Goal: Navigation & Orientation: Find specific page/section

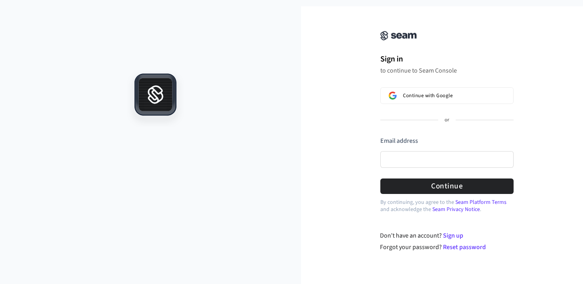
click at [402, 168] on div "Email address" at bounding box center [446, 154] width 133 height 36
click at [402, 162] on input "Email address" at bounding box center [446, 159] width 133 height 17
type input "**********"
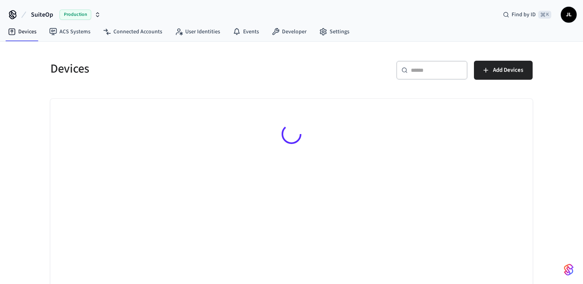
click at [437, 66] on div "​ ​" at bounding box center [431, 70] width 71 height 19
paste input "**********"
type input "**********"
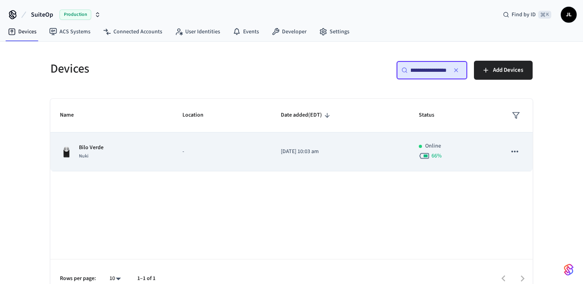
click at [170, 151] on td "Bilo Verde Nuki" at bounding box center [111, 151] width 122 height 39
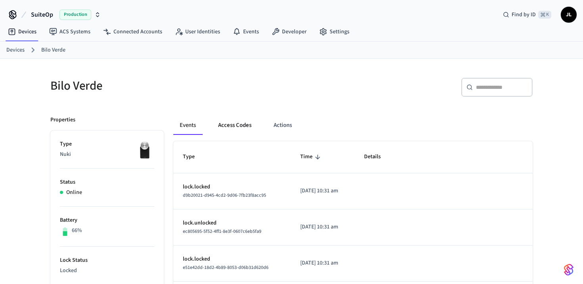
click at [234, 126] on button "Access Codes" at bounding box center [235, 125] width 46 height 19
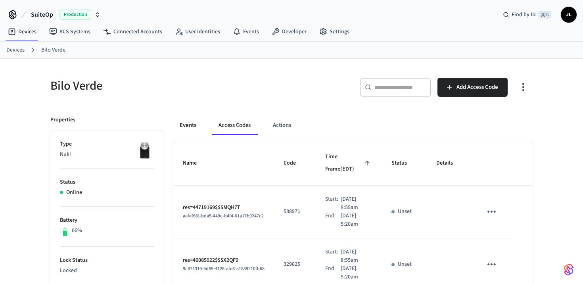
click at [191, 122] on button "Events" at bounding box center [187, 125] width 29 height 19
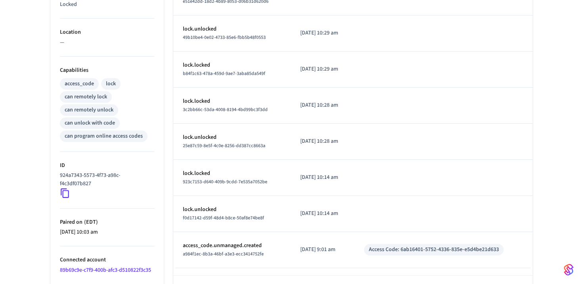
scroll to position [296, 0]
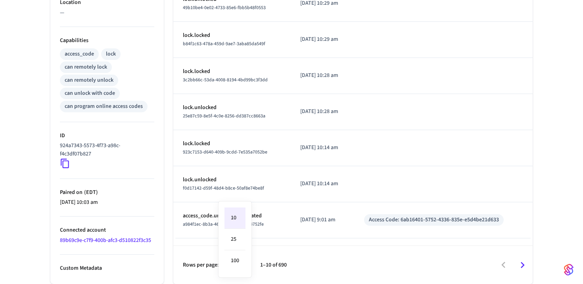
click at [238, 267] on li "100" at bounding box center [234, 260] width 21 height 21
type input "***"
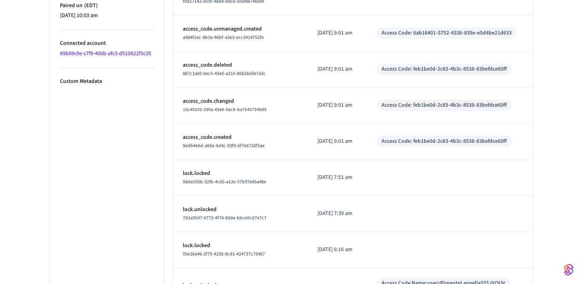
scroll to position [471, 0]
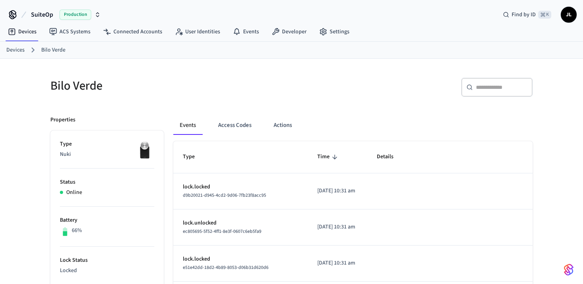
scroll to position [471, 0]
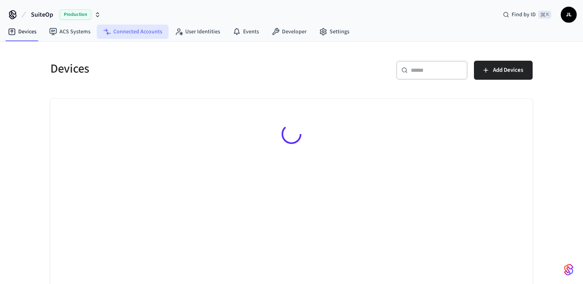
click at [124, 32] on link "Connected Accounts" at bounding box center [133, 32] width 72 height 14
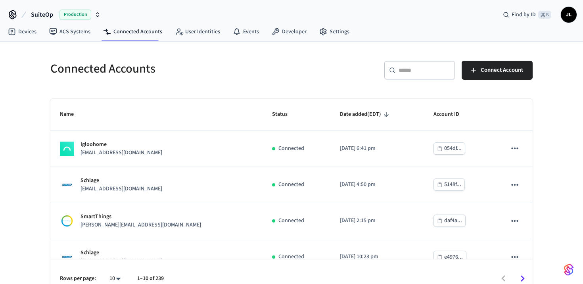
click at [441, 66] on input "text" at bounding box center [424, 70] width 52 height 8
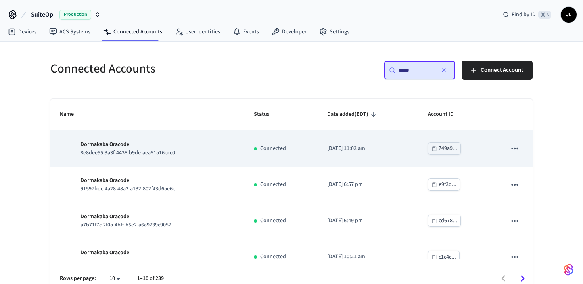
type input "*****"
click at [158, 148] on p "Dormakaba Oracode" at bounding box center [127, 144] width 94 height 8
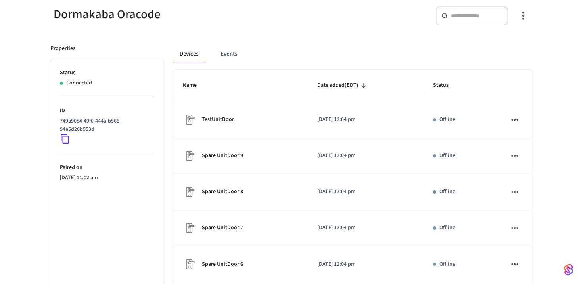
scroll to position [44, 0]
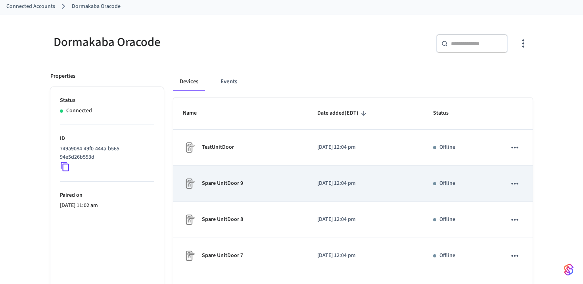
click at [248, 182] on div "Spare UnitDoor 9" at bounding box center [240, 183] width 115 height 13
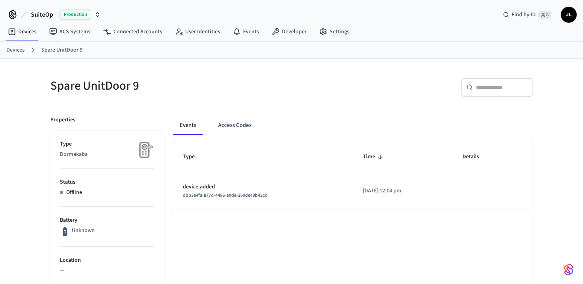
click at [6, 48] on link "Devices" at bounding box center [15, 50] width 18 height 8
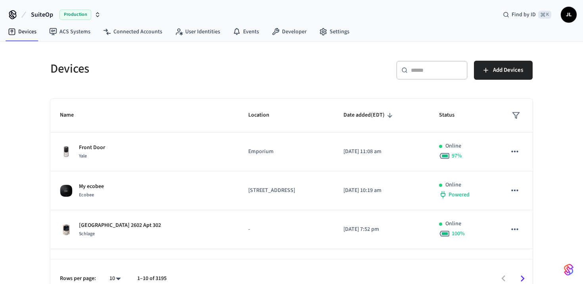
click at [460, 70] on input "text" at bounding box center [437, 70] width 52 height 8
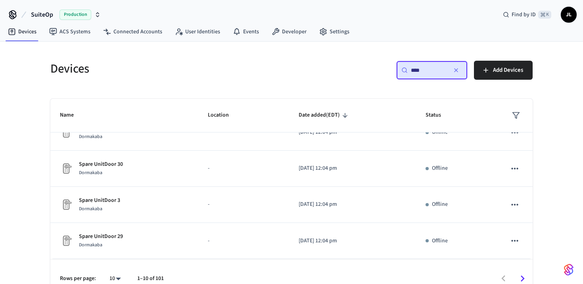
scroll to position [13, 0]
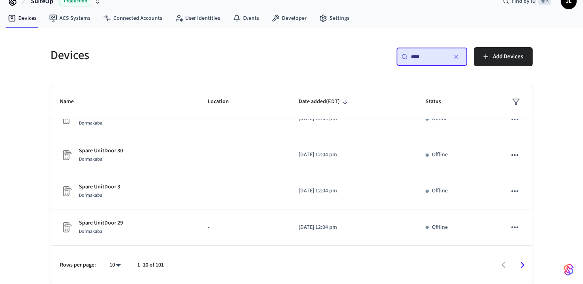
type input "****"
click at [527, 264] on icon "Go to next page" at bounding box center [522, 265] width 12 height 12
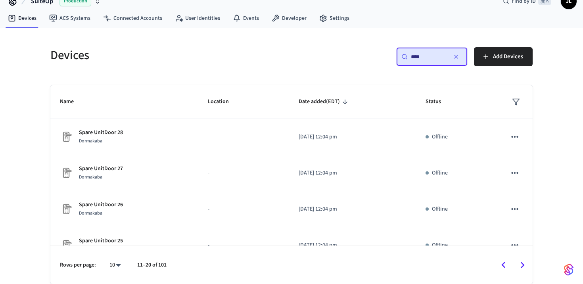
scroll to position [235, 0]
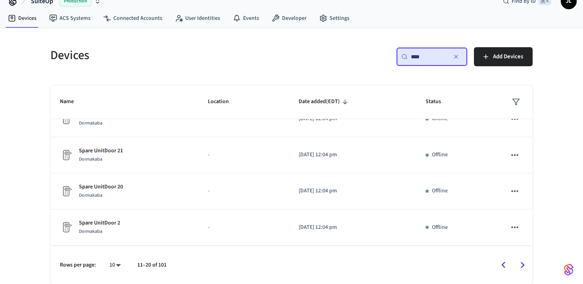
click at [524, 264] on icon "Go to next page" at bounding box center [522, 265] width 12 height 12
click at [525, 262] on icon "Go to next page" at bounding box center [522, 265] width 12 height 12
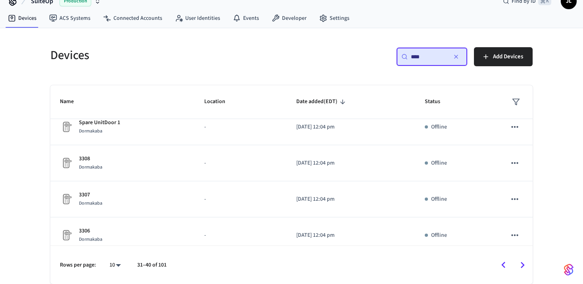
scroll to position [0, 0]
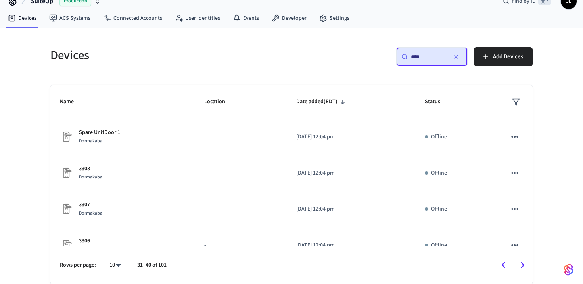
click at [116, 262] on body "SuiteOp Production Find by ID ⌘ K JL Devices ACS Systems Connected Accounts Use…" at bounding box center [291, 135] width 583 height 297
click at [114, 239] on li "100" at bounding box center [111, 239] width 21 height 21
type input "***"
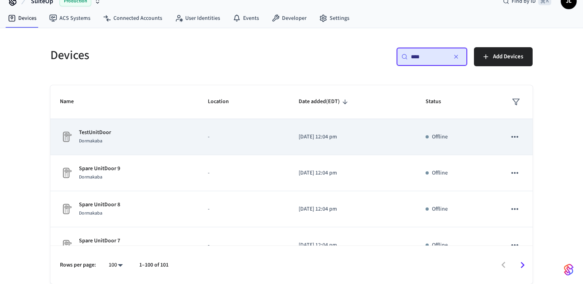
click at [144, 142] on div "TestUnitDoor Dormakaba" at bounding box center [124, 136] width 129 height 17
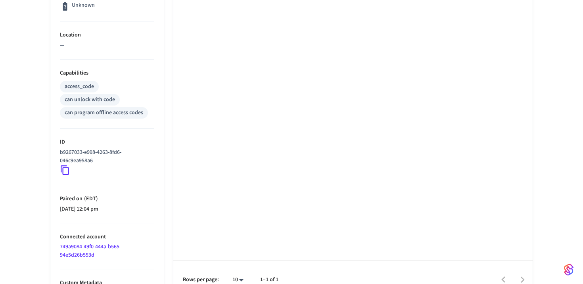
scroll to position [235, 0]
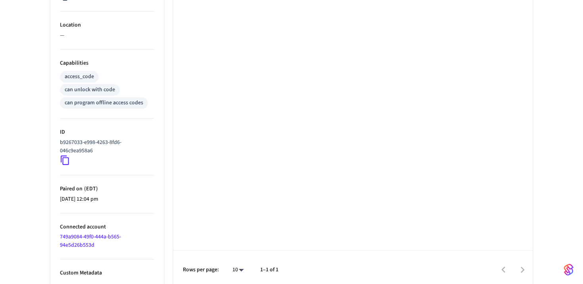
click at [77, 235] on link "749a9084-49f0-444a-b565-94e5d26b553d" at bounding box center [90, 241] width 61 height 16
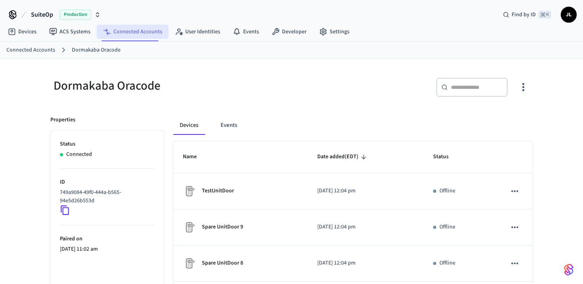
click at [121, 35] on link "Connected Accounts" at bounding box center [133, 32] width 72 height 14
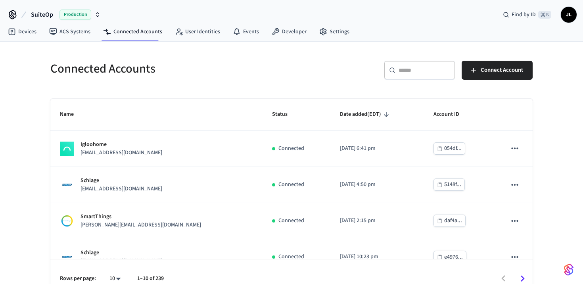
click at [435, 74] on div "​ ​" at bounding box center [419, 70] width 71 height 19
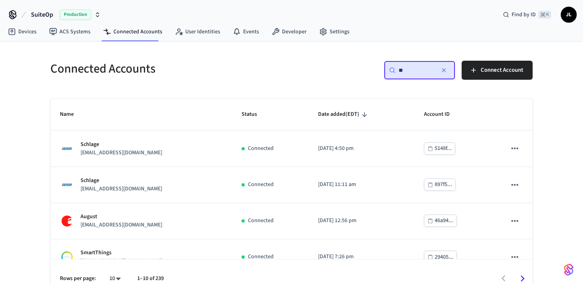
type input "*"
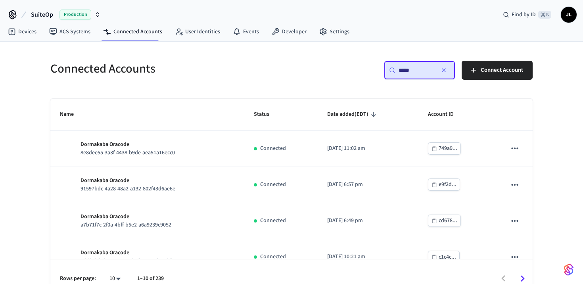
scroll to position [16, 0]
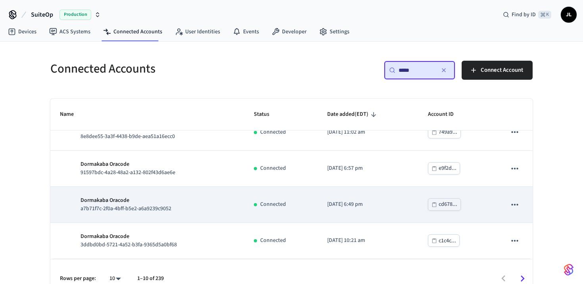
type input "*****"
click at [228, 208] on div "Dormakaba Oracode a7b71f7c-2f0a-4bff-b5e2-a6a9239c9052" at bounding box center [147, 204] width 175 height 17
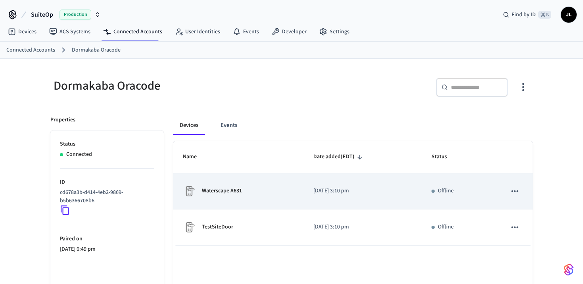
click at [233, 190] on p "Waterscape A631" at bounding box center [222, 191] width 40 height 8
